Goal: Transaction & Acquisition: Obtain resource

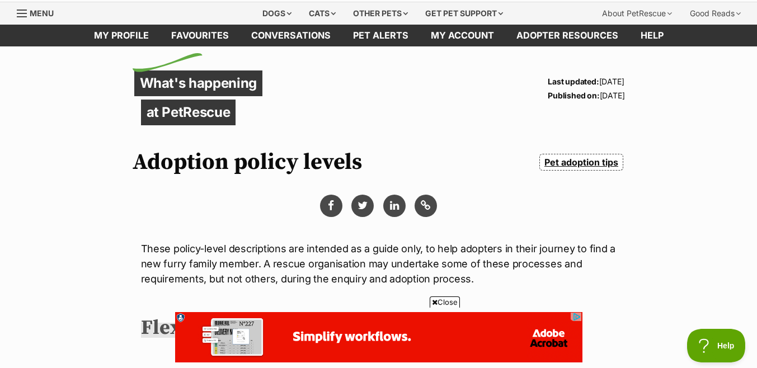
scroll to position [35, 0]
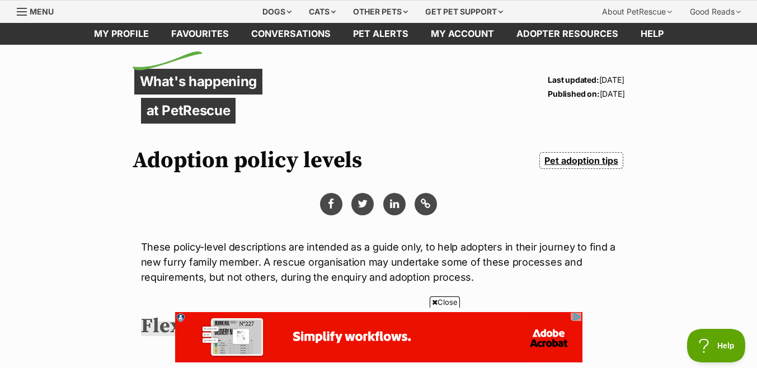
click at [562, 162] on link "Pet adoption tips" at bounding box center [580, 160] width 83 height 17
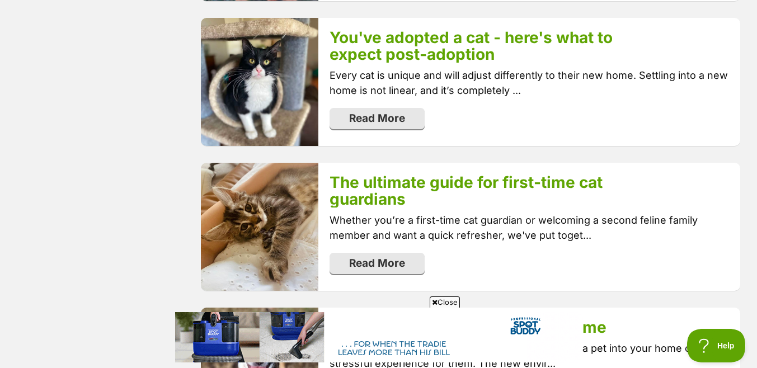
scroll to position [901, 0]
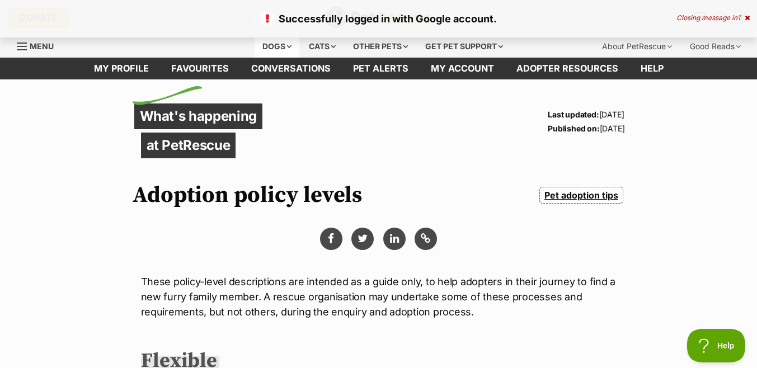
click at [262, 44] on div "Dogs" at bounding box center [277, 46] width 45 height 22
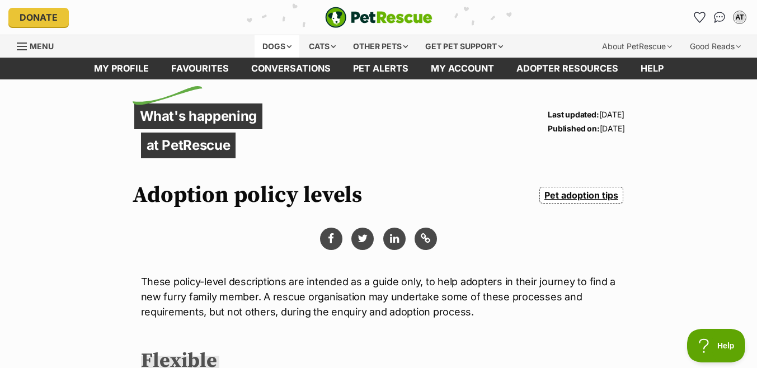
click at [264, 47] on div "Dogs" at bounding box center [277, 46] width 45 height 22
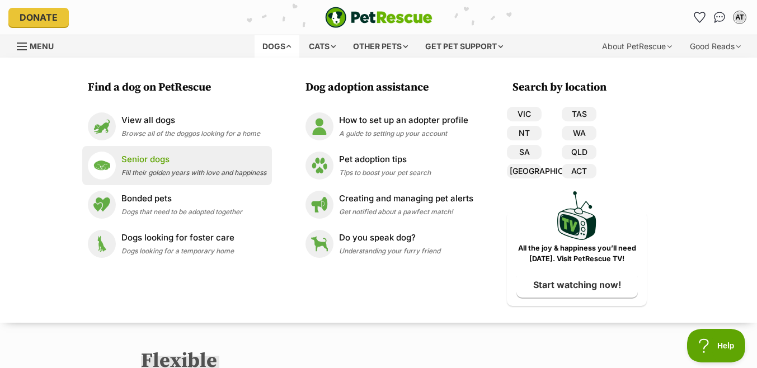
click at [218, 147] on li "Senior dogs Fill their golden years with love and happiness" at bounding box center [177, 165] width 190 height 39
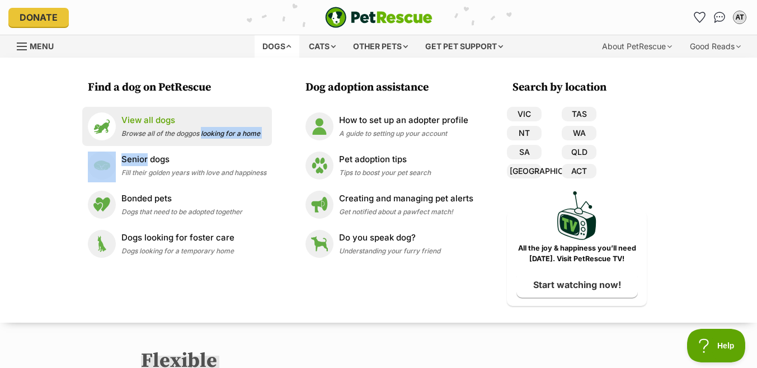
drag, startPoint x: 218, startPoint y: 147, endPoint x: 218, endPoint y: 136, distance: 10.1
click at [218, 136] on ul "View all dogs Browse all of the doggos looking for a home Senior dogs Fill thei…" at bounding box center [177, 185] width 190 height 157
click at [191, 135] on span "Browse all of the doggos looking for a home" at bounding box center [190, 133] width 139 height 8
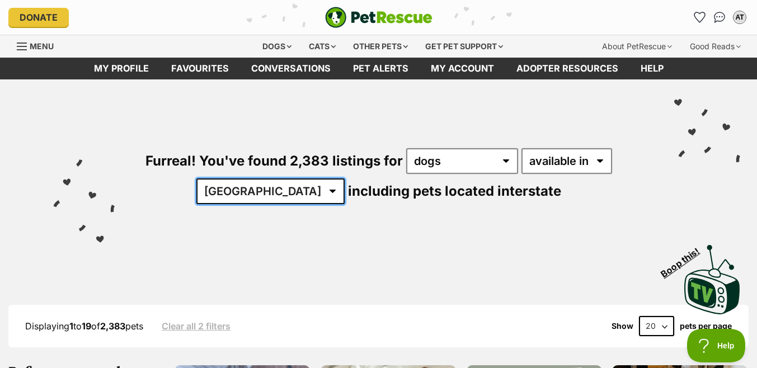
click at [288, 197] on select "Australia ACT NSW NT QLD SA TAS VIC WA" at bounding box center [270, 191] width 148 height 26
select select "QLD"
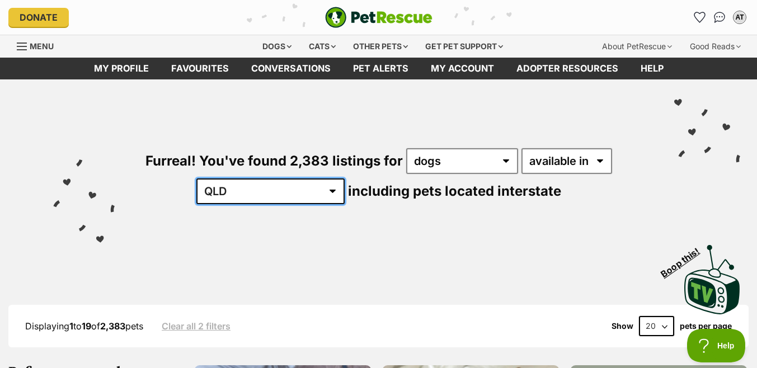
click at [231, 178] on select "Australia ACT NSW NT QLD SA TAS VIC WA" at bounding box center [270, 191] width 148 height 26
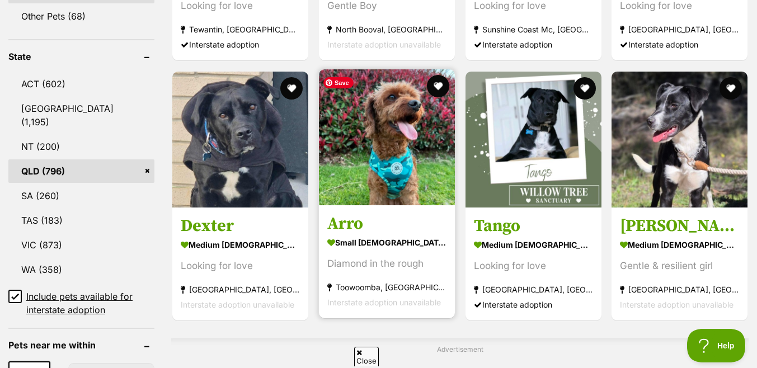
click at [388, 196] on img at bounding box center [387, 137] width 136 height 136
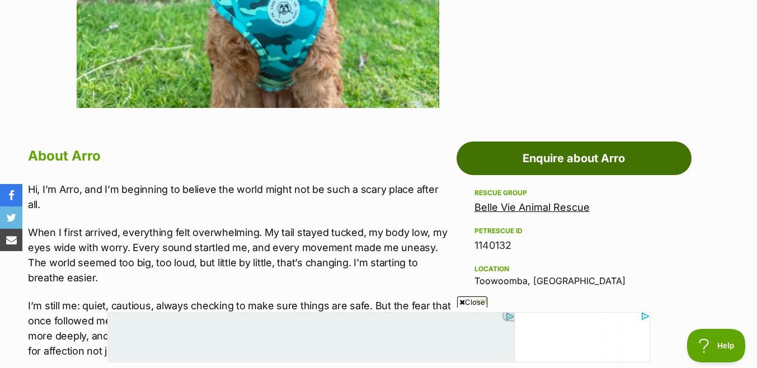
click at [586, 161] on link "Enquire about Arro" at bounding box center [573, 159] width 235 height 34
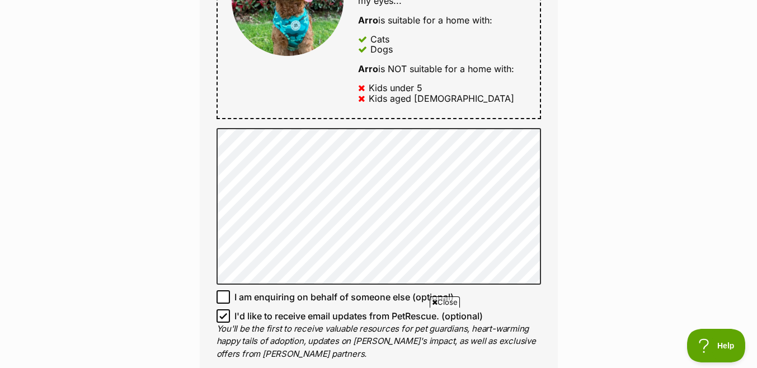
scroll to position [675, 0]
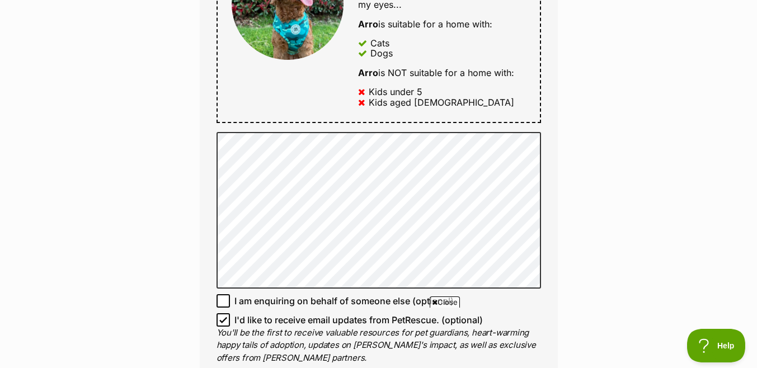
click at [292, 129] on div "Full name [PERSON_NAME] Email We require this to be able to send you communicat…" at bounding box center [379, 15] width 358 height 760
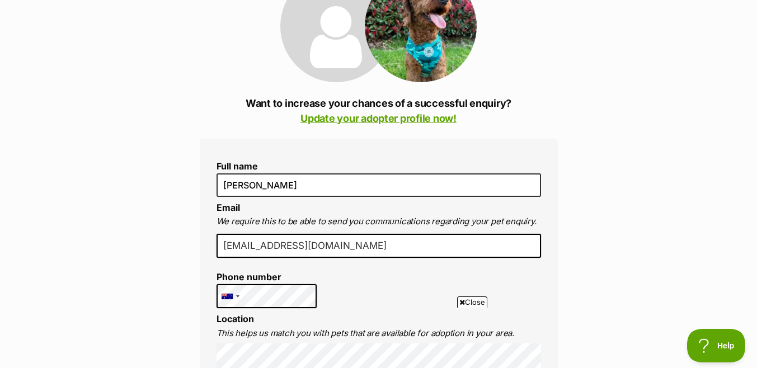
scroll to position [176, 0]
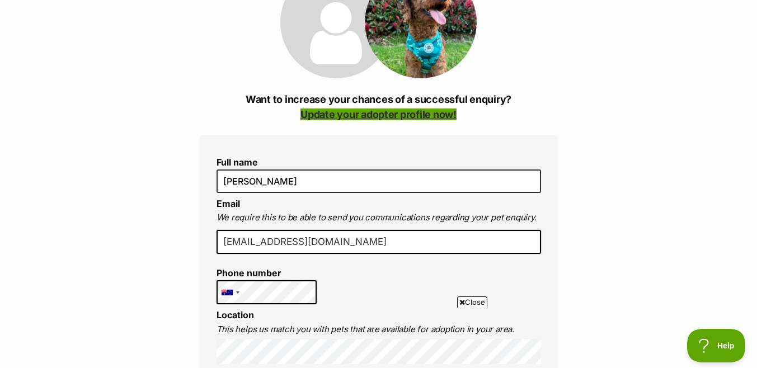
click at [378, 118] on link "Update your adopter profile now!" at bounding box center [378, 115] width 156 height 12
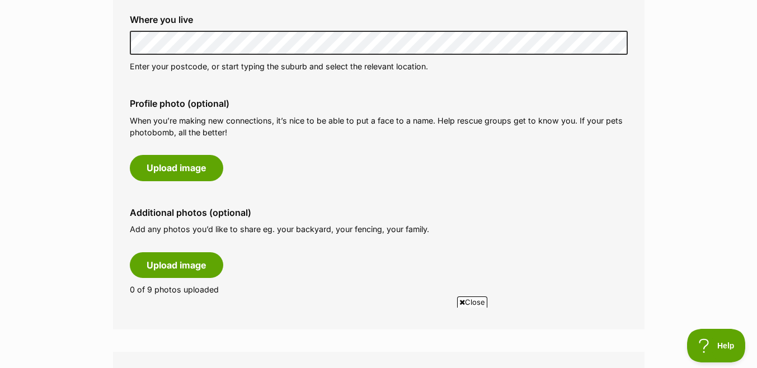
scroll to position [454, 0]
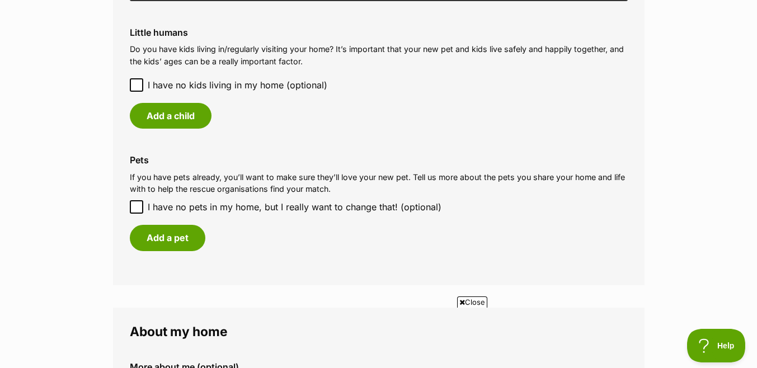
scroll to position [949, 0]
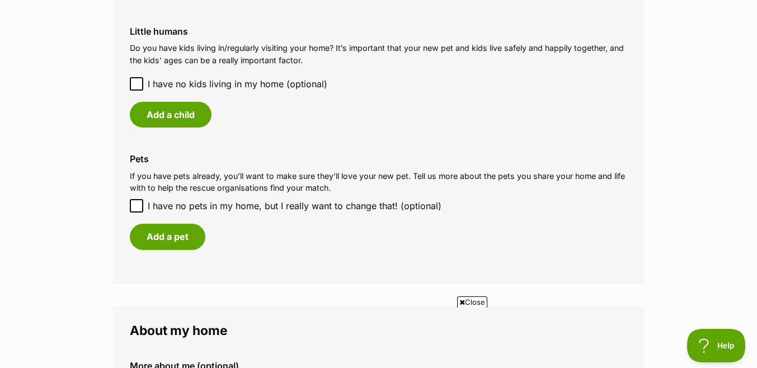
click at [134, 84] on icon at bounding box center [136, 84] width 7 height 5
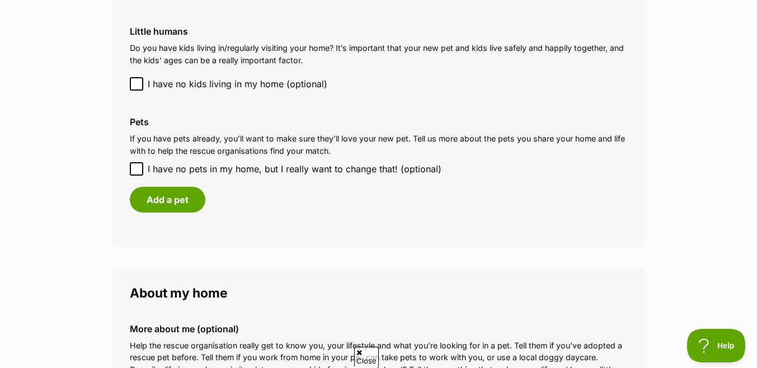
click at [134, 169] on icon at bounding box center [136, 169] width 7 height 5
click at [134, 169] on input "I have no pets in my home, but I really want to change that! (optional)" at bounding box center [136, 168] width 13 height 13
checkbox input "true"
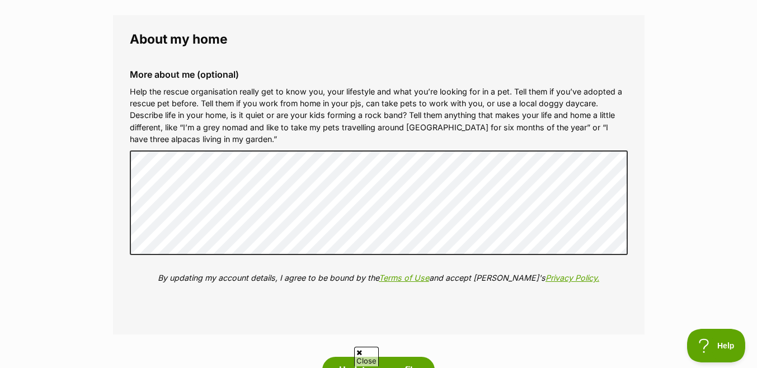
scroll to position [0, 0]
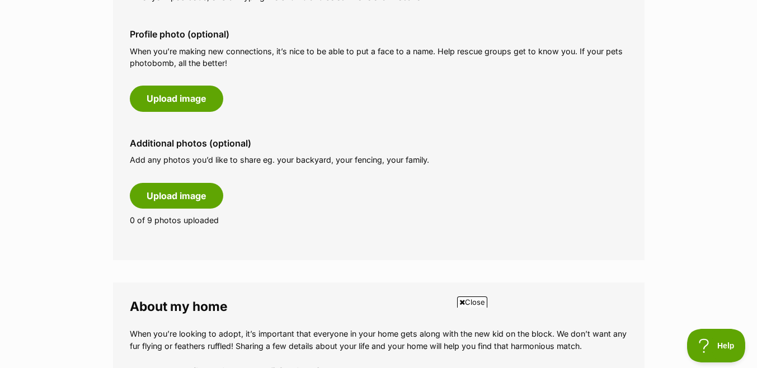
scroll to position [267, 0]
